Goal: Information Seeking & Learning: Learn about a topic

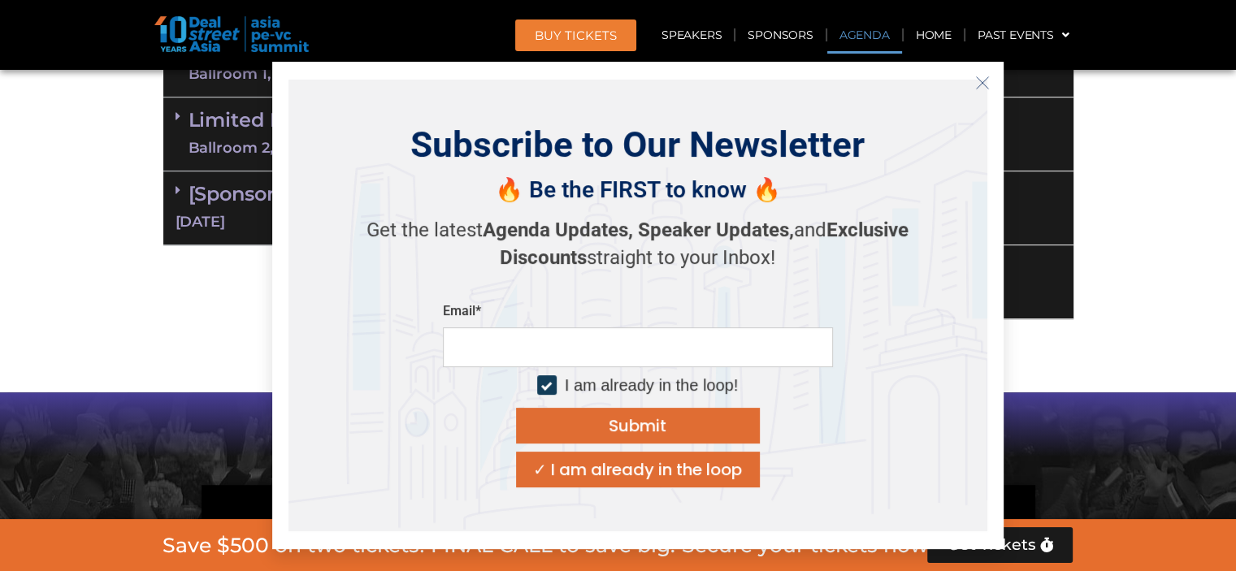
scroll to position [1072, 0]
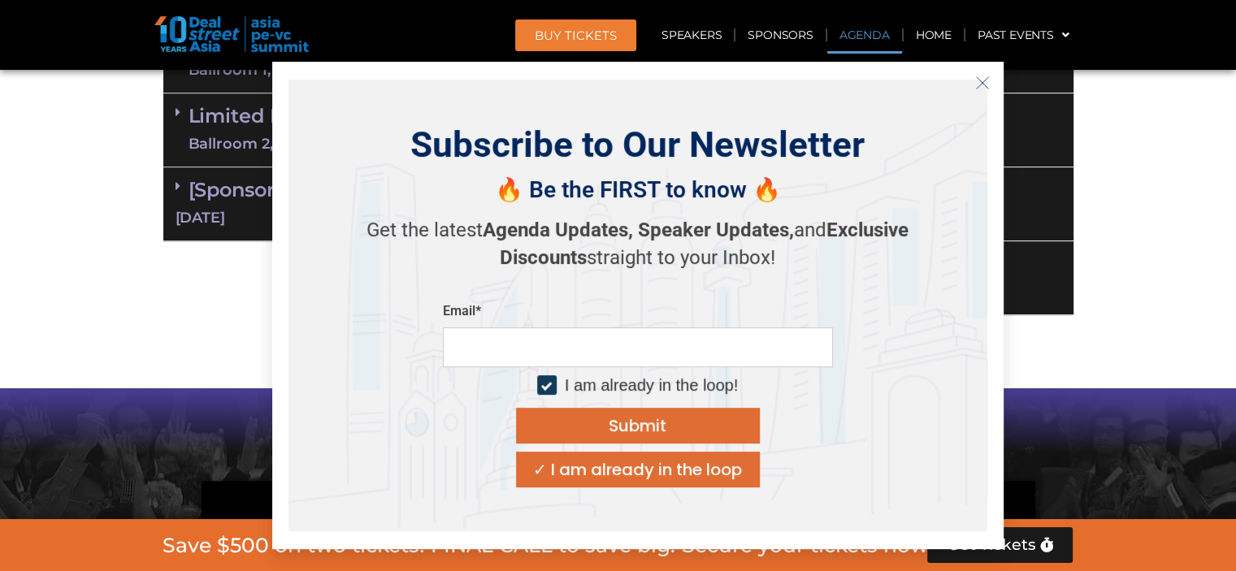
click at [975, 81] on icon "Close" at bounding box center [982, 83] width 15 height 15
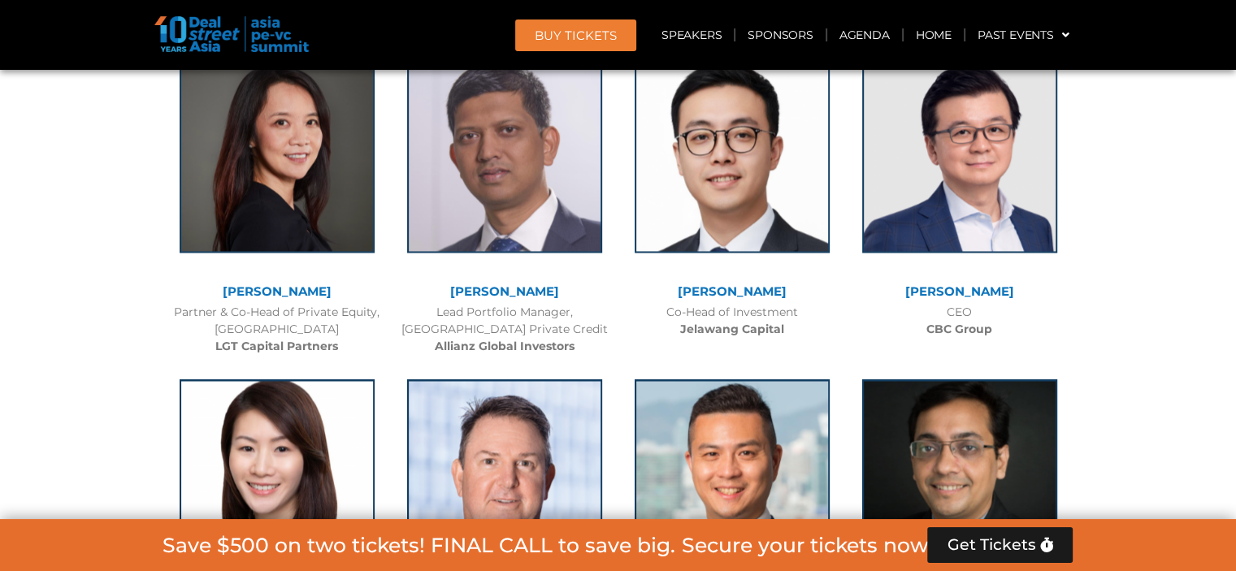
scroll to position [2563, 0]
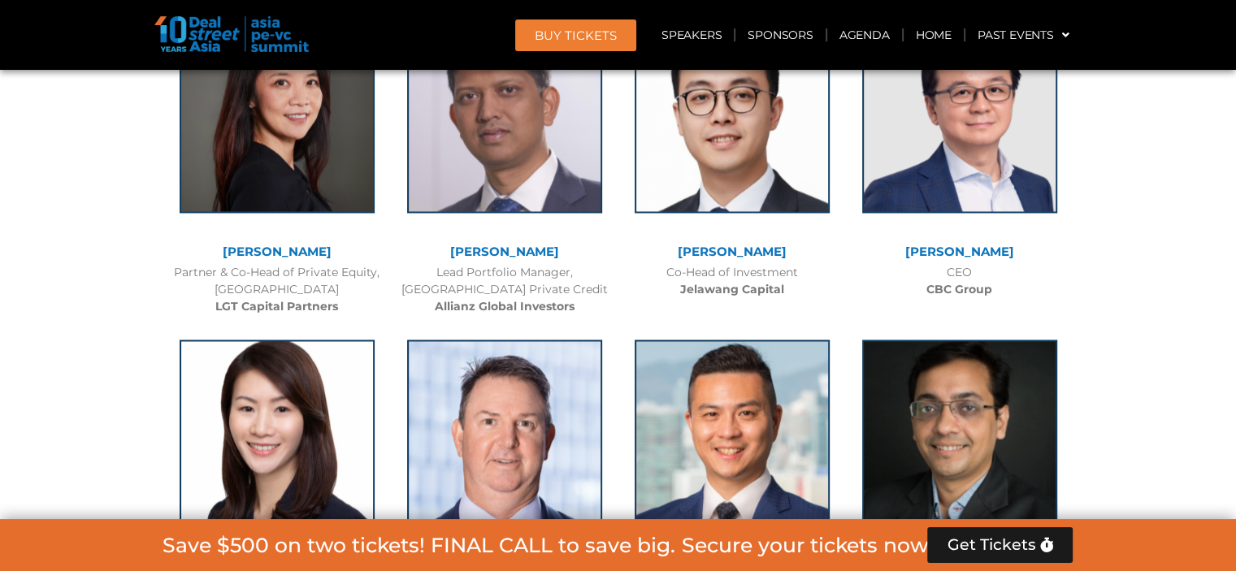
click at [798, 306] on div "[PERSON_NAME] Co-Head of Investment Jelawang Capital" at bounding box center [731, 154] width 227 height 305
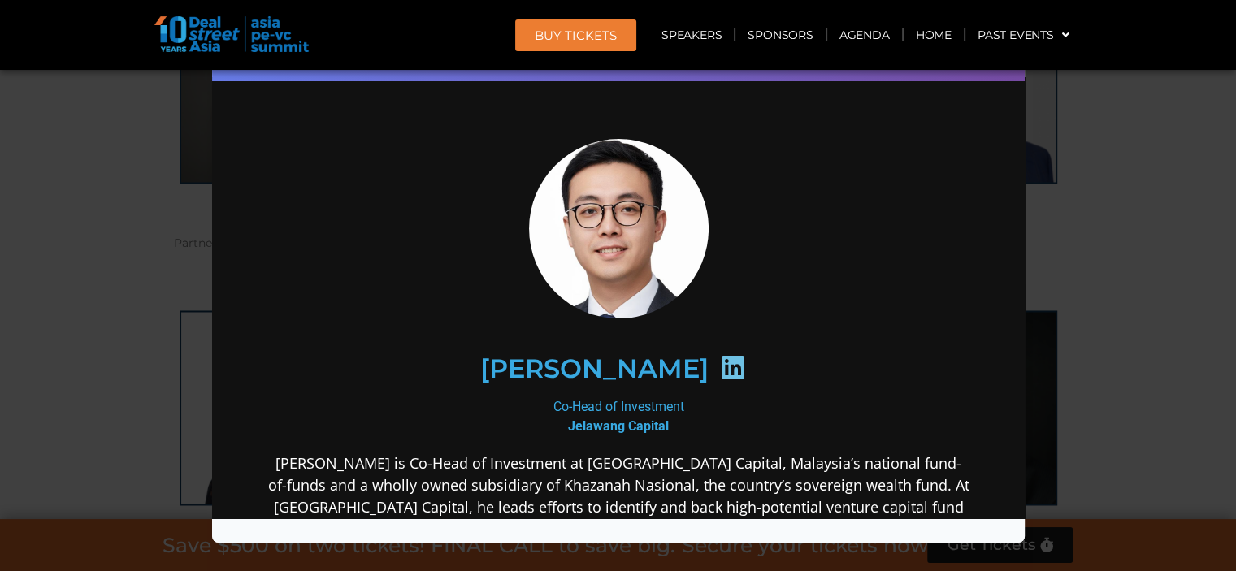
scroll to position [0, 0]
click at [1152, 240] on div "Speaker Profile ×" at bounding box center [618, 285] width 1236 height 571
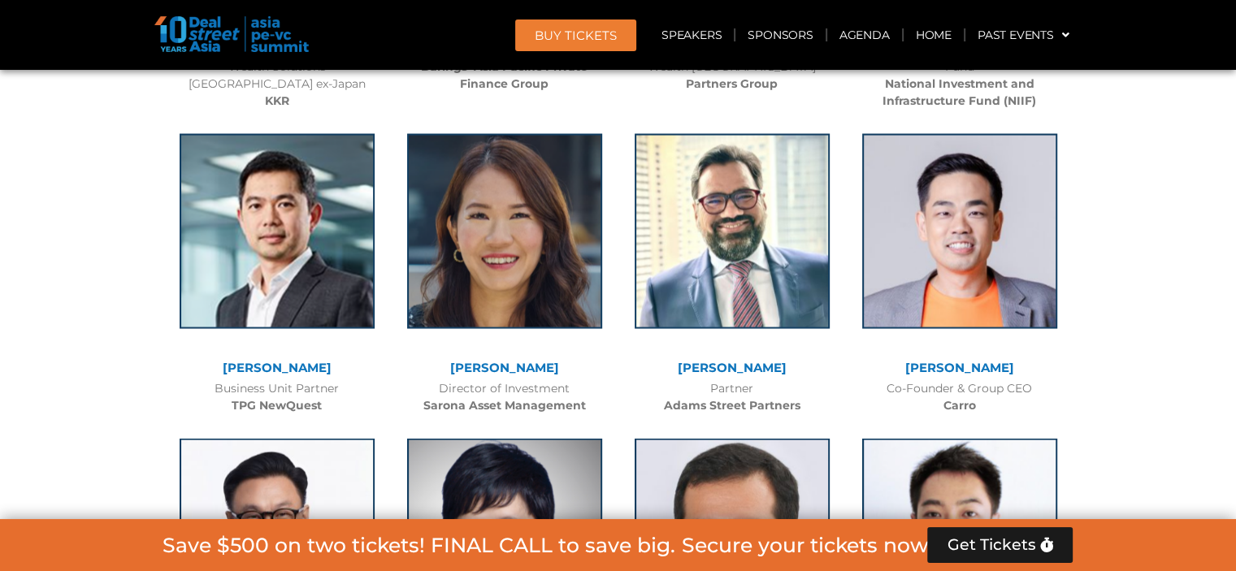
scroll to position [3107, 0]
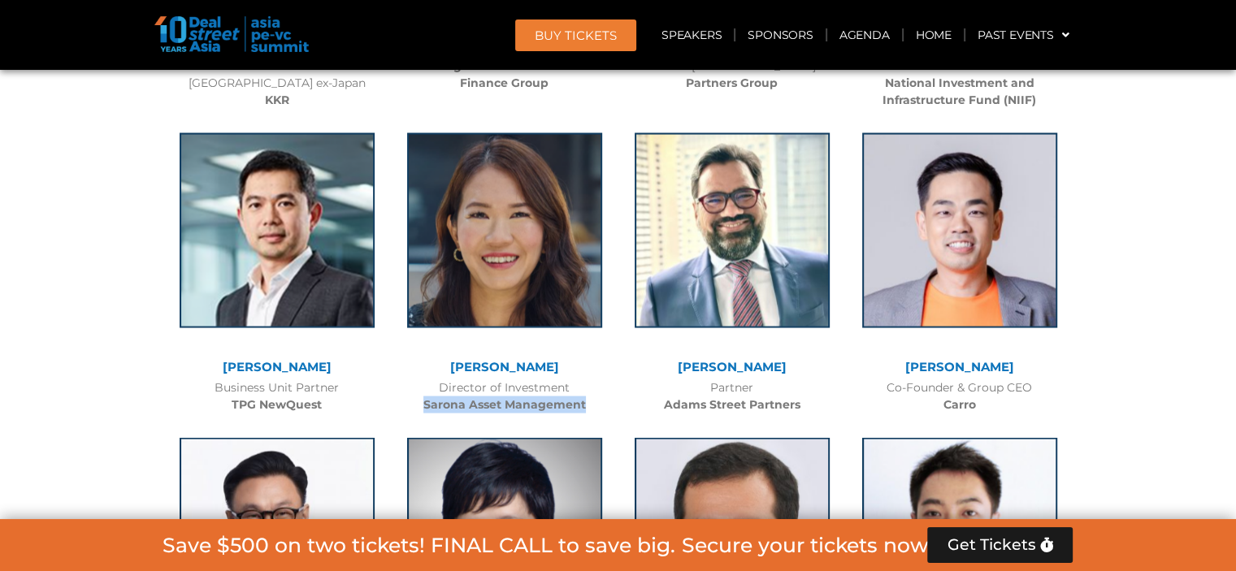
drag, startPoint x: 583, startPoint y: 427, endPoint x: 425, endPoint y: 422, distance: 158.5
click at [425, 412] on b "Sarona Asset Management" at bounding box center [504, 404] width 162 height 15
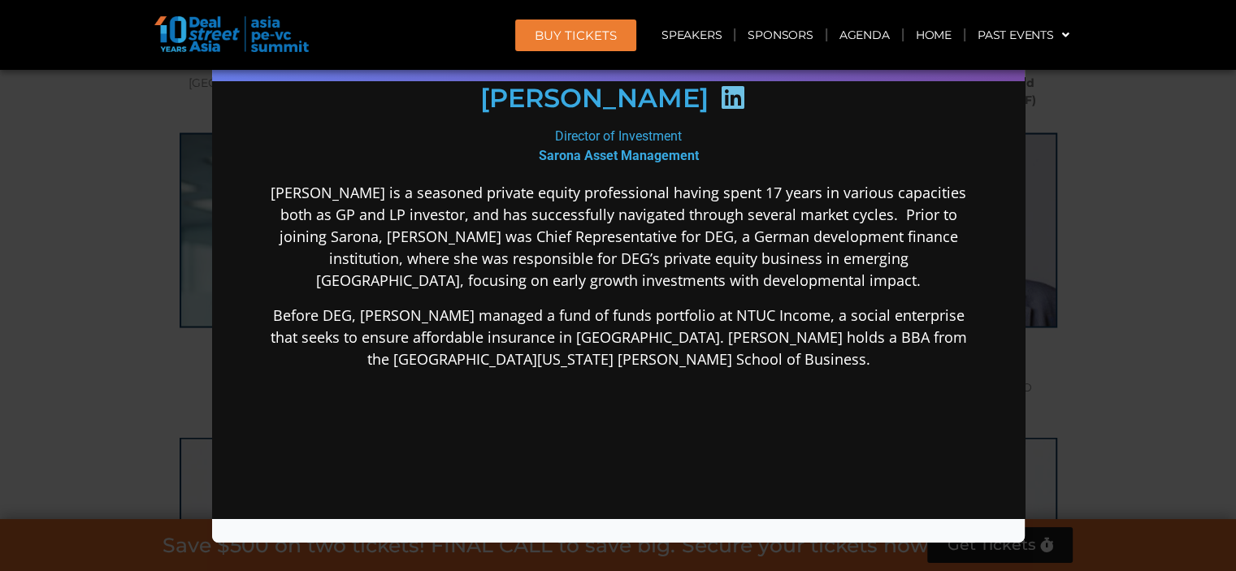
scroll to position [253, 0]
click at [1114, 180] on div "Speaker Profile ×" at bounding box center [618, 285] width 1236 height 571
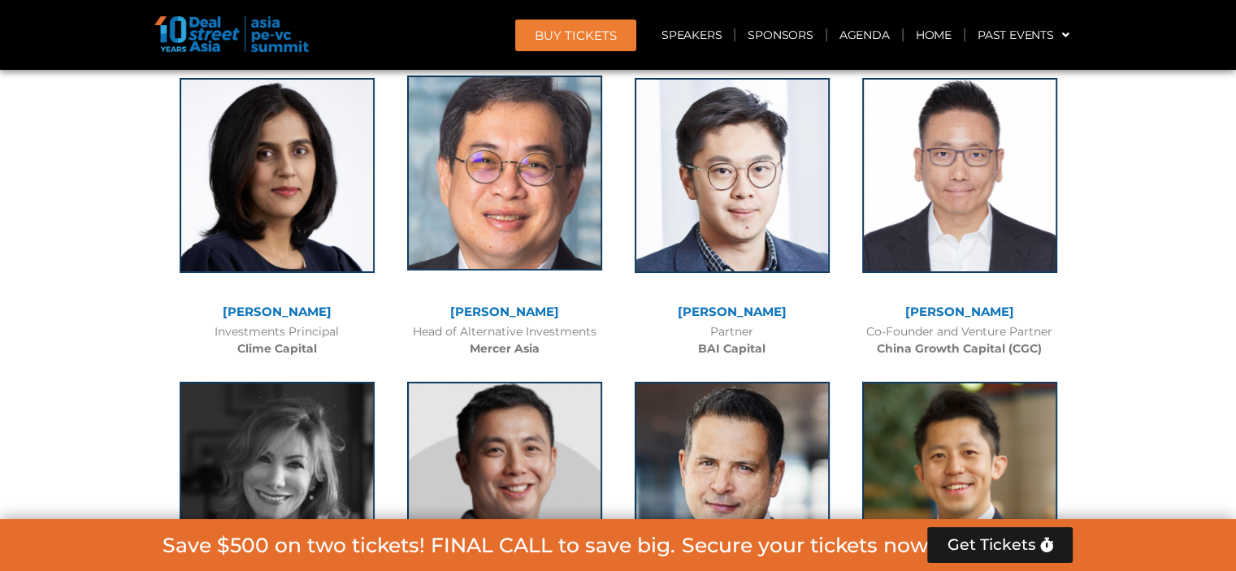
scroll to position [6034, 0]
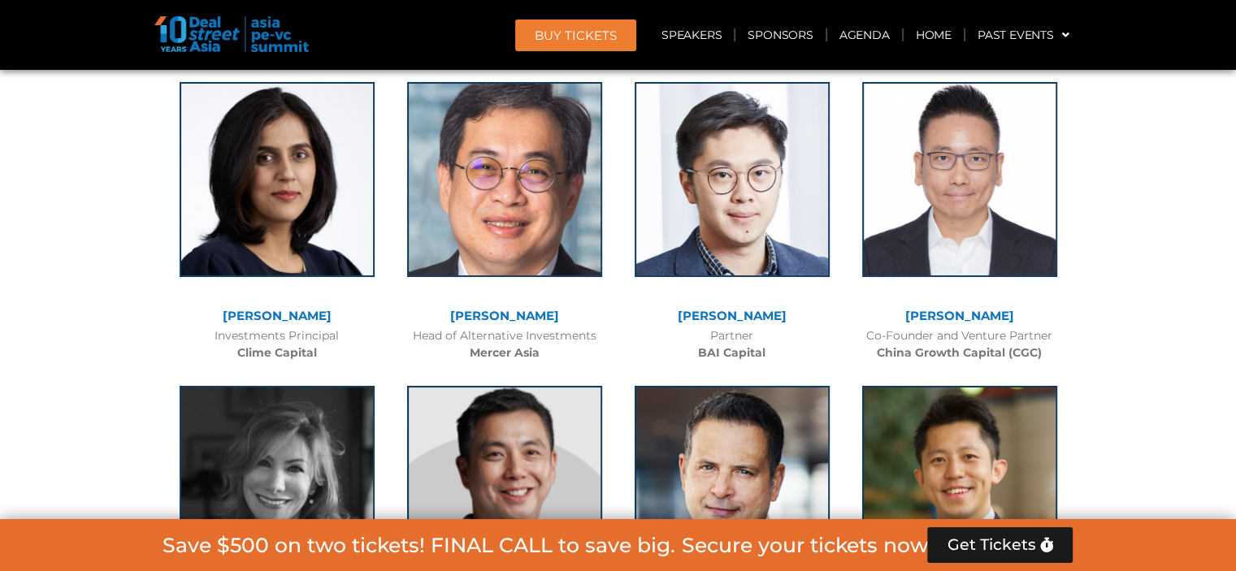
click at [723, 308] on link "[PERSON_NAME]" at bounding box center [732, 315] width 109 height 15
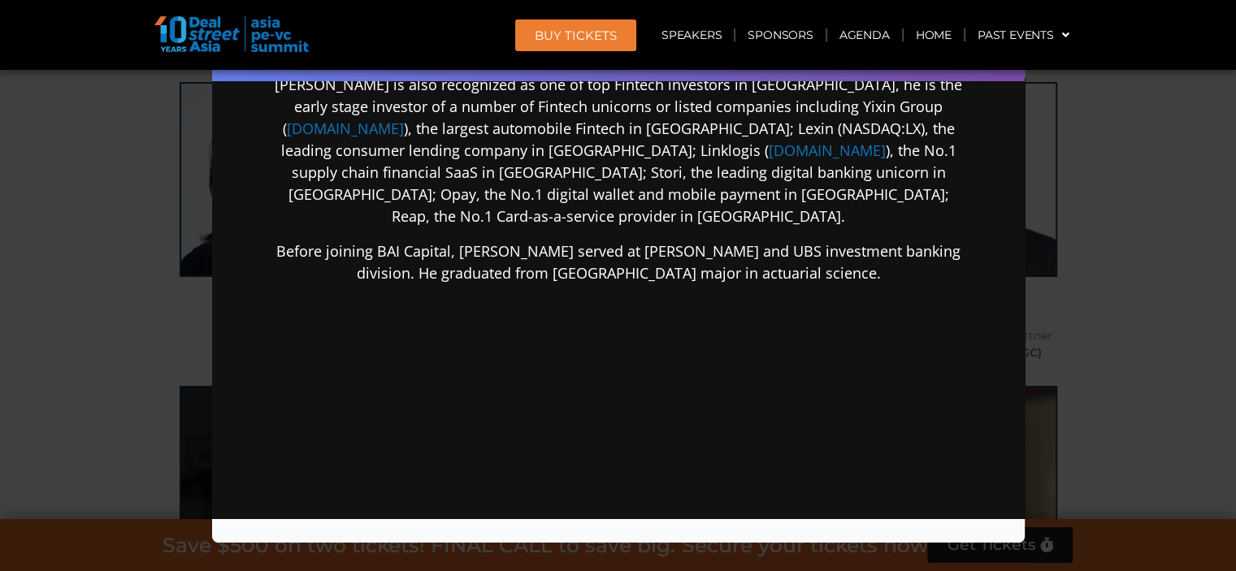
scroll to position [551, 0]
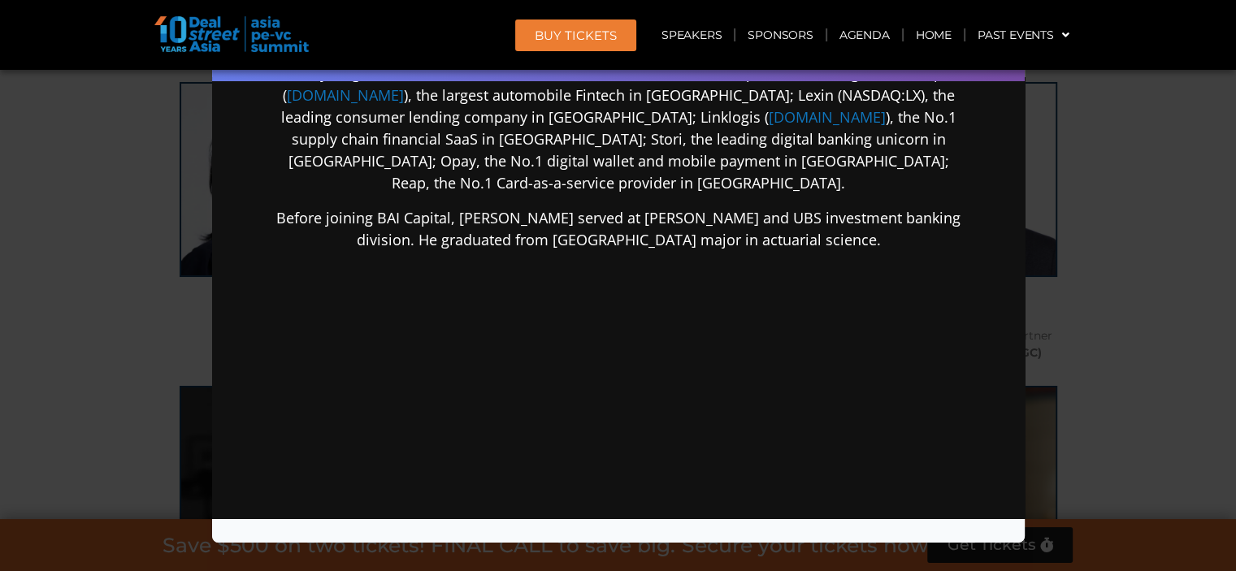
click at [1103, 153] on div "Speaker Profile ×" at bounding box center [618, 285] width 1236 height 571
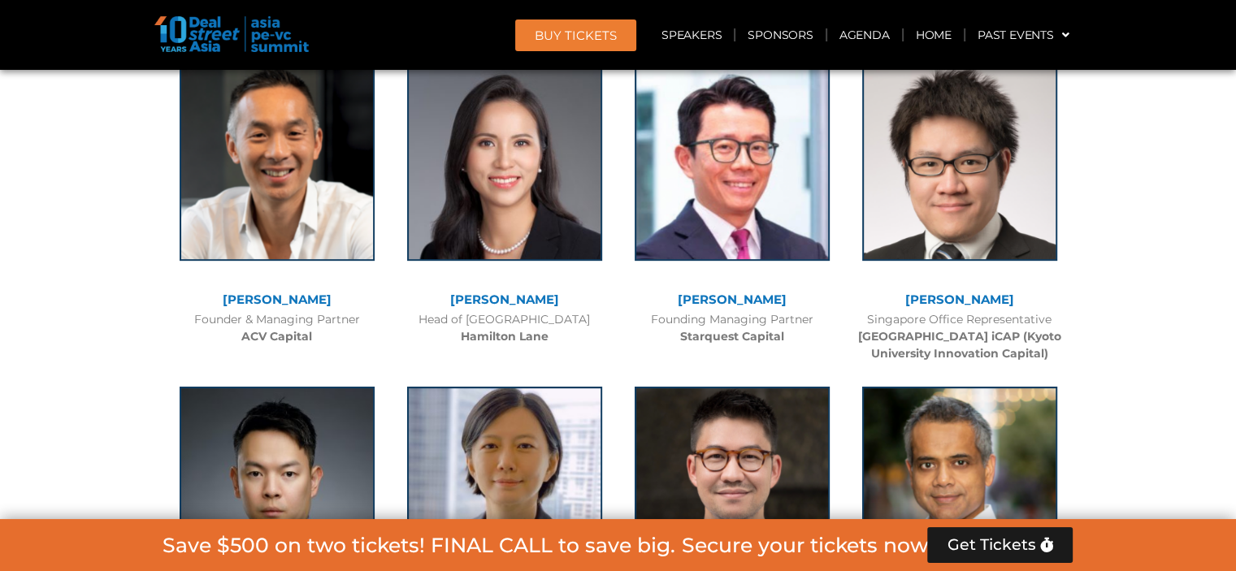
scroll to position [6662, 0]
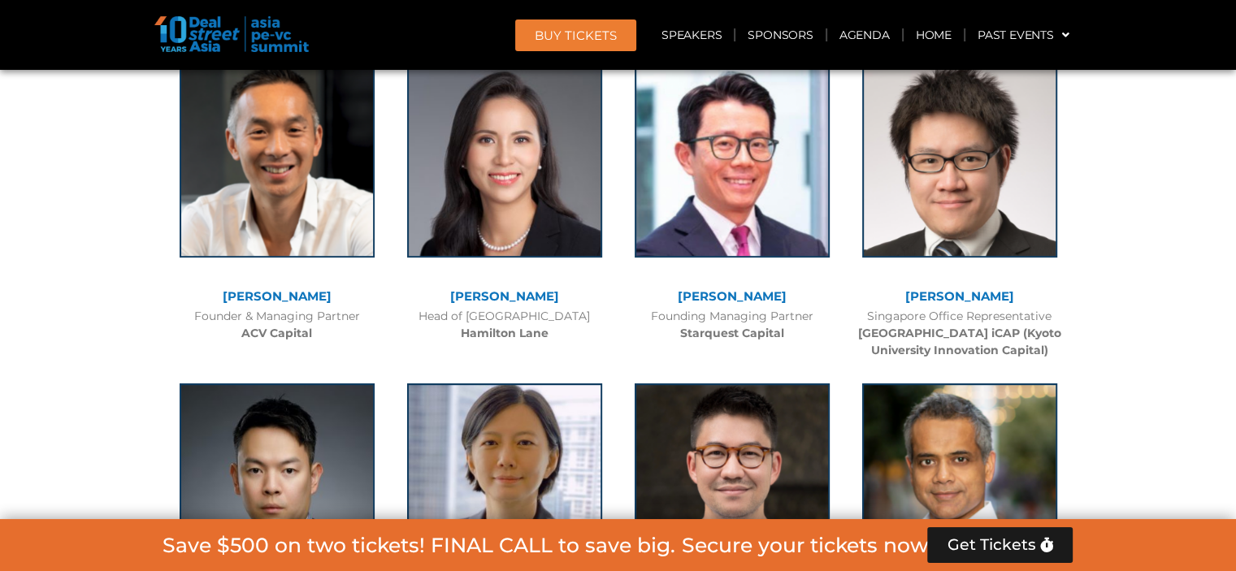
click at [513, 326] on b "Hamilton Lane" at bounding box center [505, 333] width 88 height 15
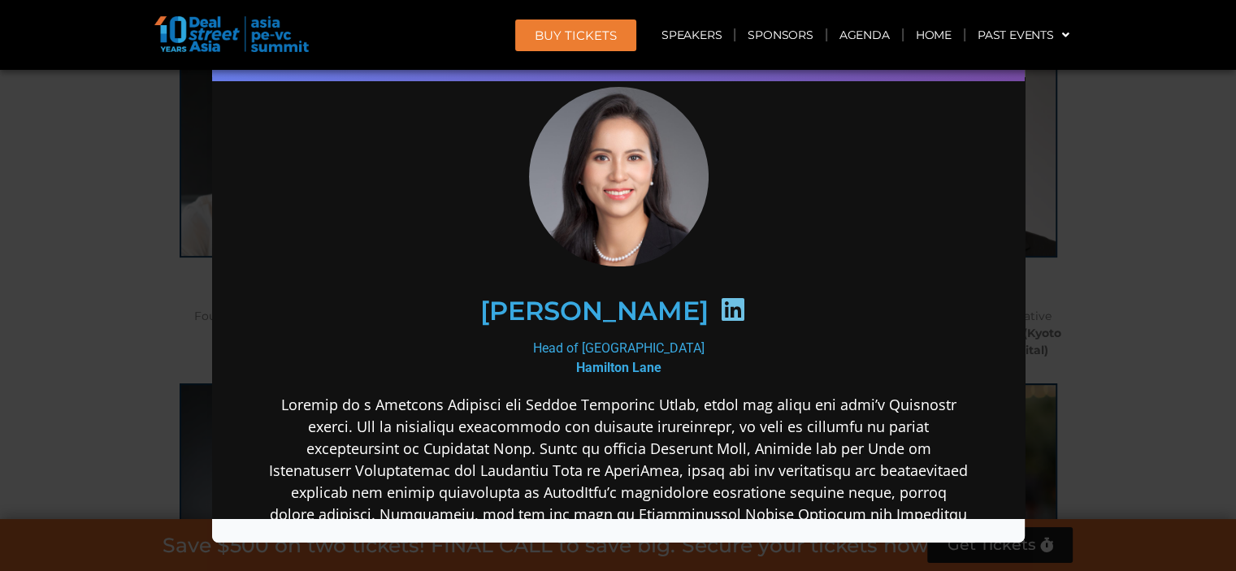
scroll to position [52, 0]
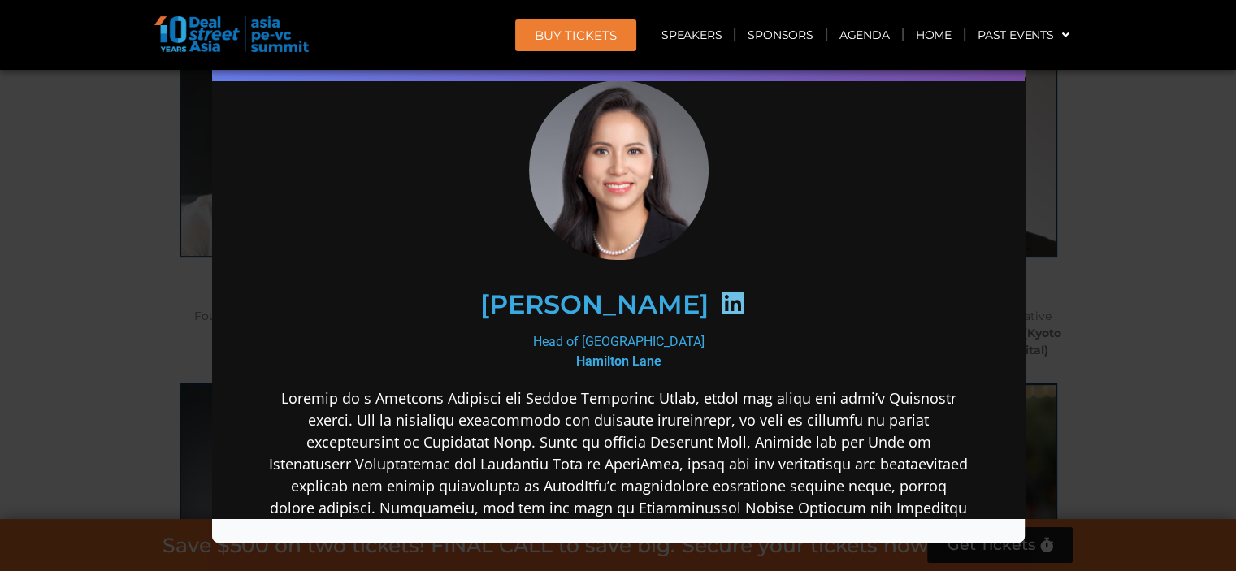
click at [1110, 254] on div "Speaker Profile ×" at bounding box center [618, 285] width 1236 height 571
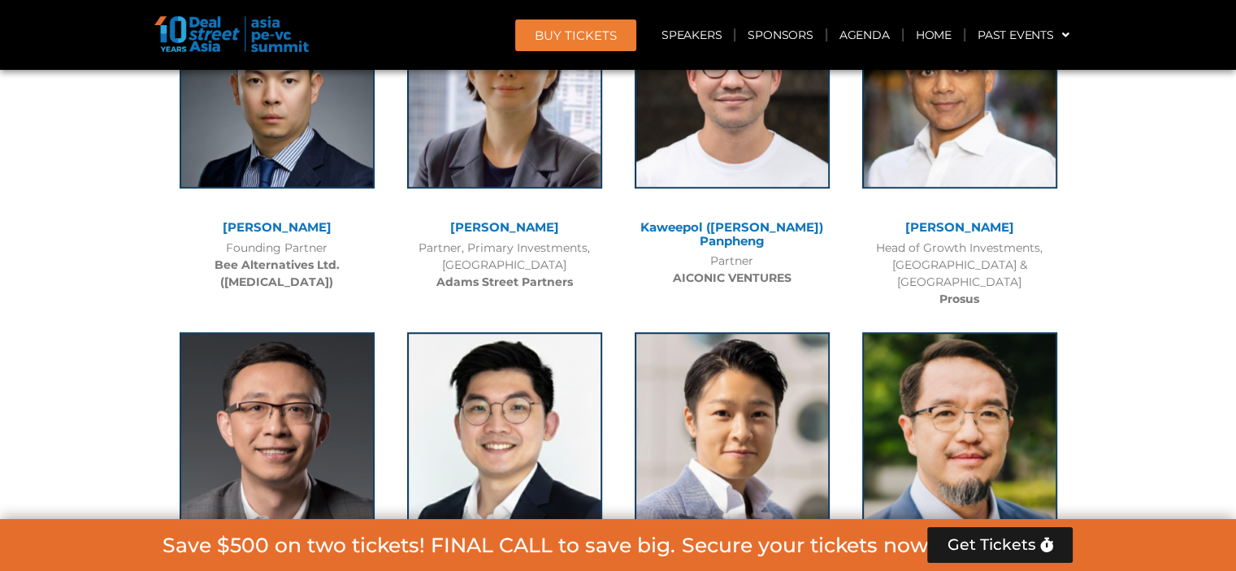
scroll to position [7221, 0]
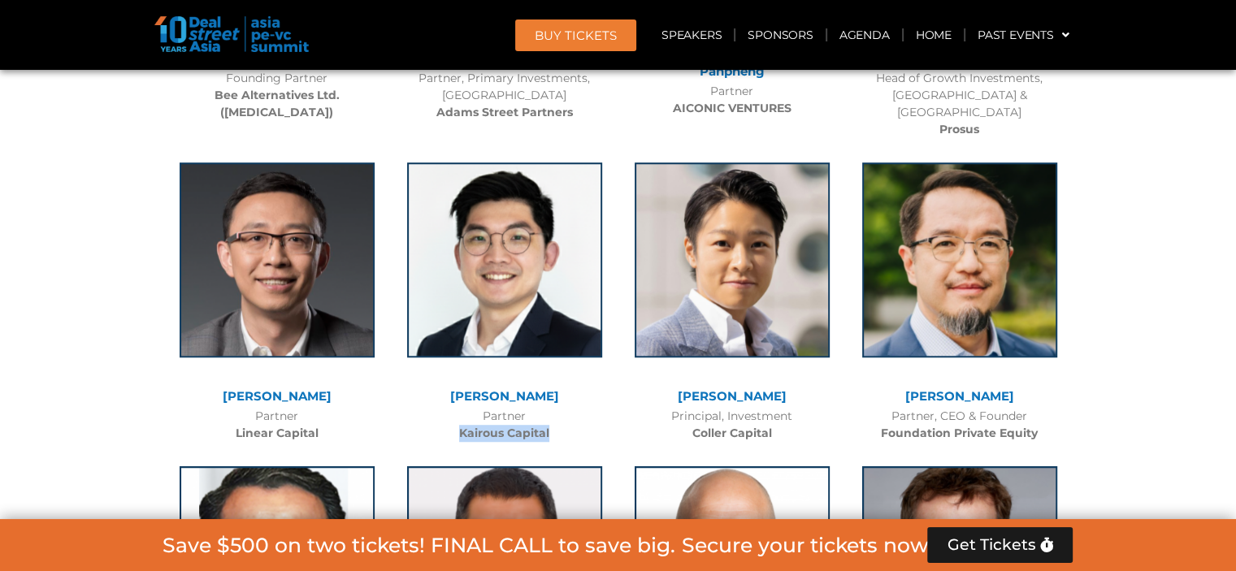
drag, startPoint x: 548, startPoint y: 418, endPoint x: 456, endPoint y: 422, distance: 91.9
click at [456, 422] on div "Partner Kairous Capital" at bounding box center [504, 425] width 211 height 34
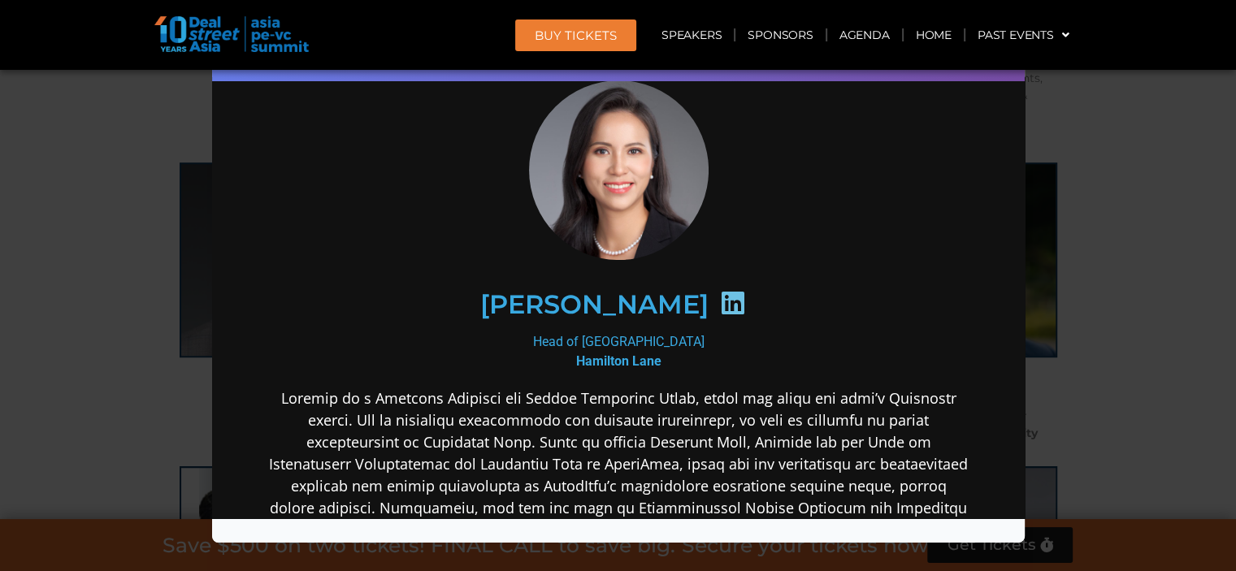
copy b "Kairous Capital"
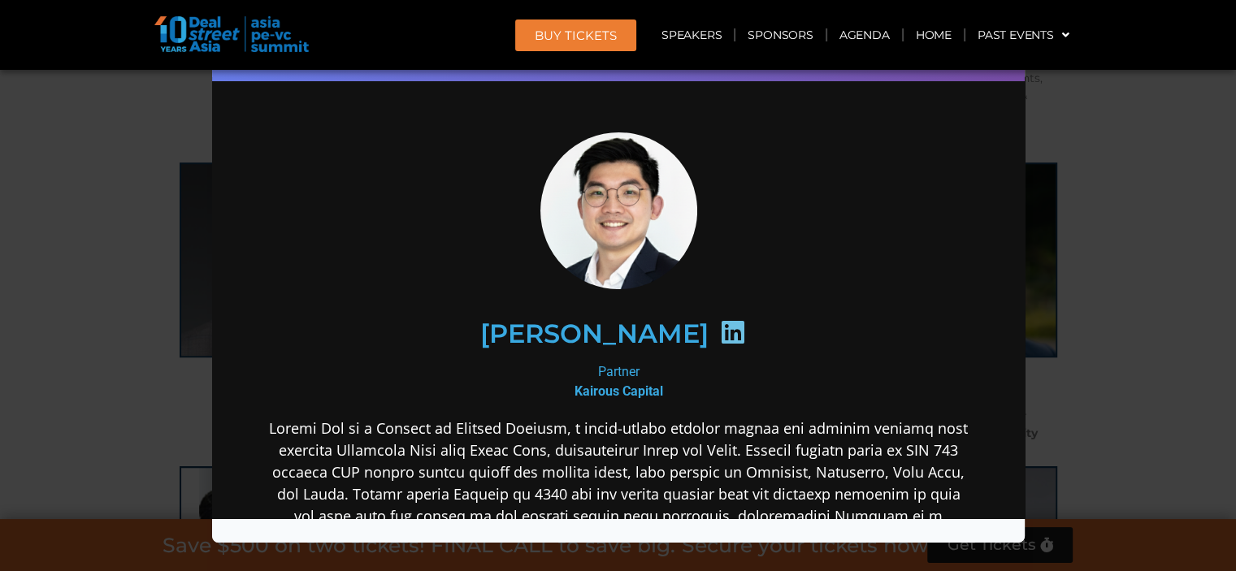
scroll to position [0, 0]
